Goal: Book appointment/travel/reservation

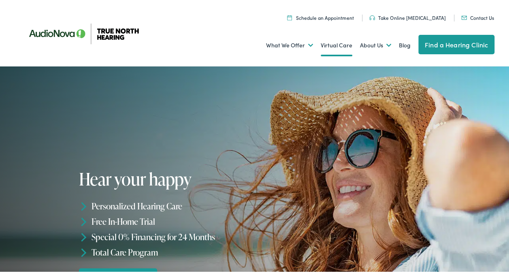
click at [326, 43] on link "Virtual Care" at bounding box center [337, 44] width 32 height 30
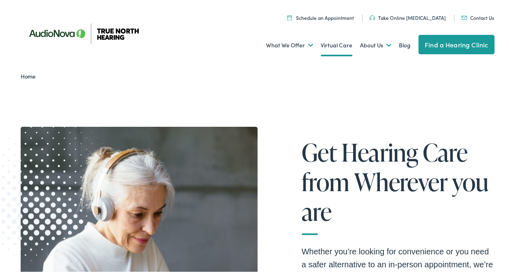
click at [459, 46] on link "Find a Hearing Clinic" at bounding box center [456, 42] width 76 height 19
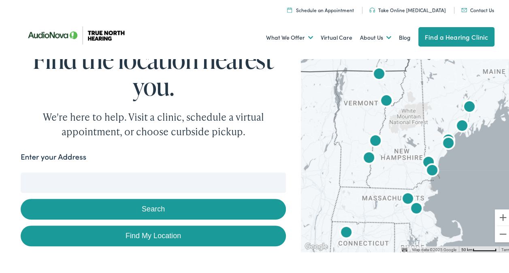
click at [428, 168] on img "AudioNova" at bounding box center [432, 170] width 26 height 26
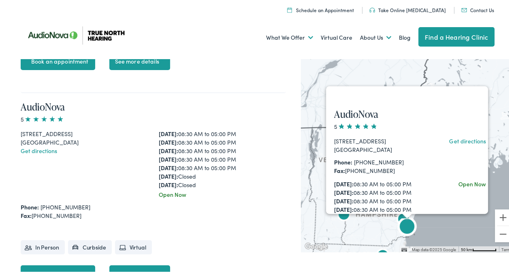
scroll to position [1461, 0]
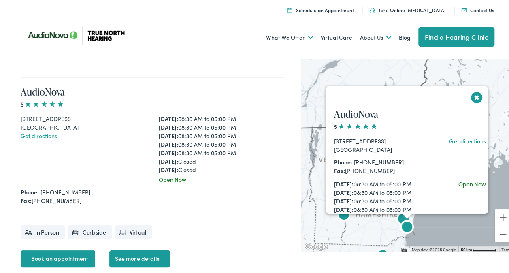
click at [474, 96] on button "Close" at bounding box center [477, 96] width 14 height 14
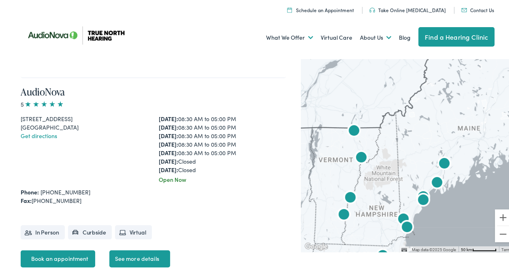
click at [400, 215] on img "AudioNova" at bounding box center [407, 226] width 26 height 26
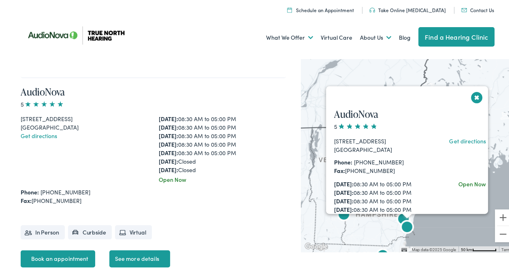
click at [402, 225] on img "AudioNova" at bounding box center [407, 226] width 26 height 26
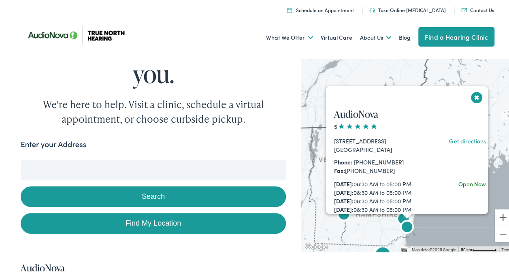
scroll to position [0, 0]
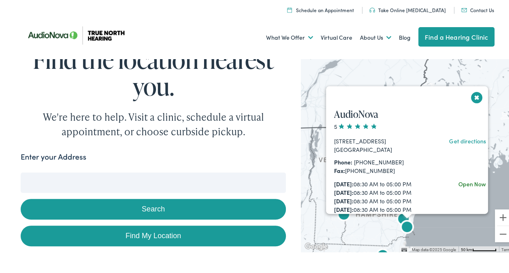
click at [351, 141] on div "[STREET_ADDRESS]" at bounding box center [380, 139] width 92 height 9
